Goal: Navigation & Orientation: Find specific page/section

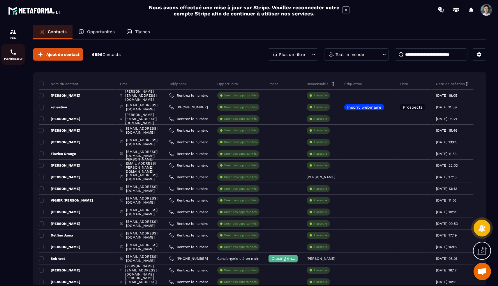
click at [17, 57] on p "Planificateur" at bounding box center [12, 58] width 23 height 3
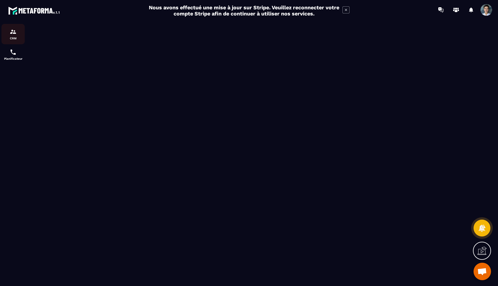
click at [10, 39] on p "CRM" at bounding box center [12, 38] width 23 height 3
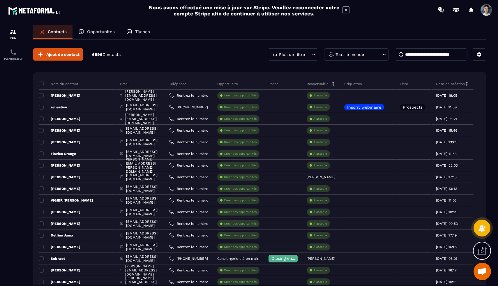
click at [103, 36] on div "Opportunités" at bounding box center [97, 32] width 48 height 14
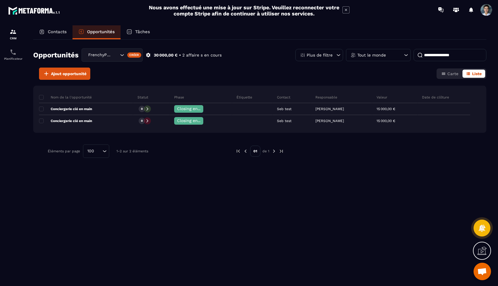
click at [141, 33] on p "Tâches" at bounding box center [142, 31] width 15 height 5
